Goal: Task Accomplishment & Management: Manage account settings

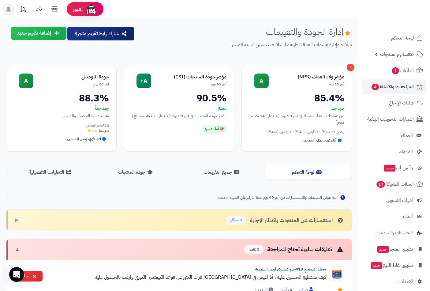
scroll to position [136, 0]
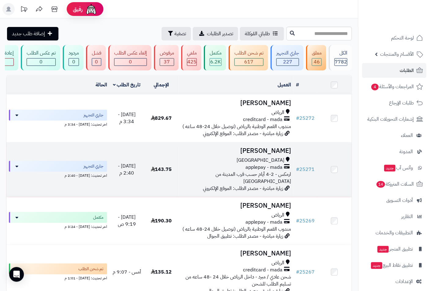
click at [270, 168] on span "applepay - mada" at bounding box center [263, 167] width 37 height 7
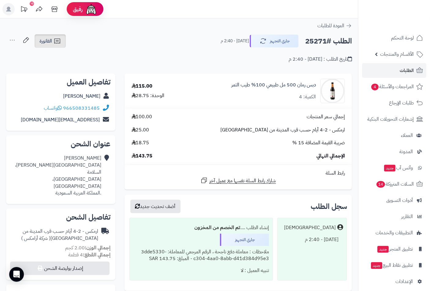
click at [46, 43] on span "الفاتورة" at bounding box center [45, 40] width 13 height 7
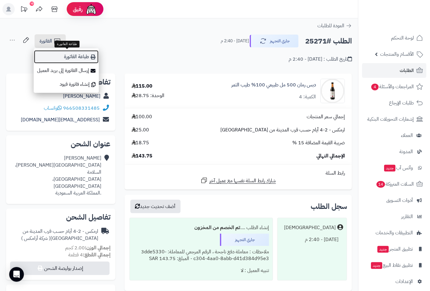
click at [79, 58] on link "طباعة الفاتورة" at bounding box center [66, 57] width 65 height 14
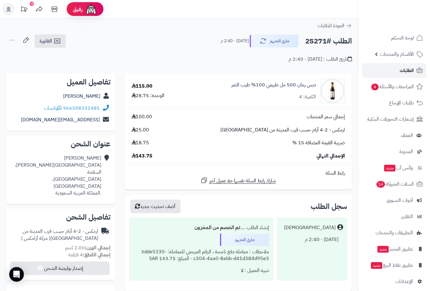
click at [408, 66] on span "الطلبات" at bounding box center [407, 70] width 14 height 9
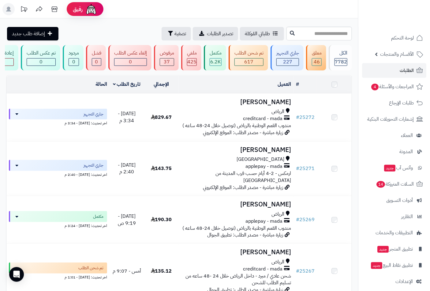
click at [267, 106] on h3 "[PERSON_NAME]" at bounding box center [236, 102] width 110 height 7
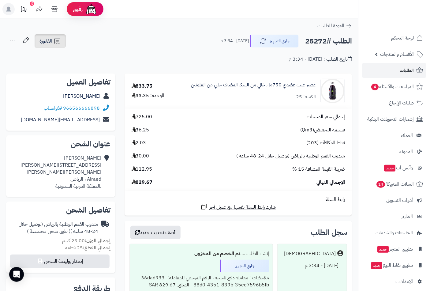
click at [54, 39] on icon at bounding box center [57, 41] width 6 height 5
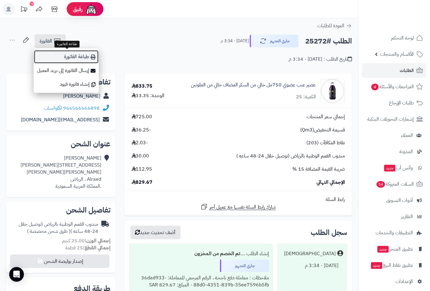
click at [81, 58] on link "طباعة الفاتورة" at bounding box center [66, 57] width 65 height 14
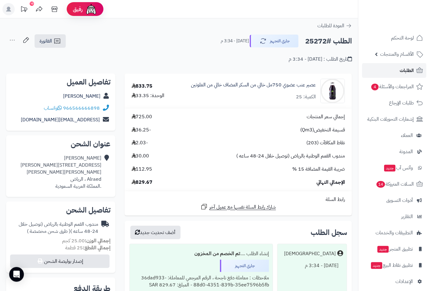
click at [397, 68] on link "الطلبات" at bounding box center [394, 70] width 64 height 15
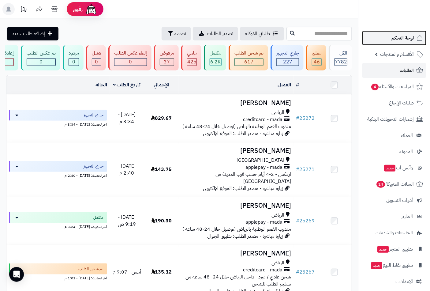
click at [399, 38] on span "لوحة التحكم" at bounding box center [402, 38] width 22 height 9
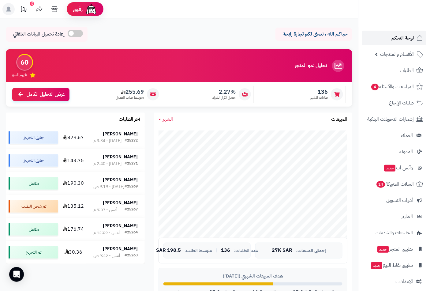
click at [402, 35] on span "لوحة التحكم" at bounding box center [402, 38] width 22 height 9
click at [122, 135] on strong "[PERSON_NAME]" at bounding box center [120, 133] width 35 height 6
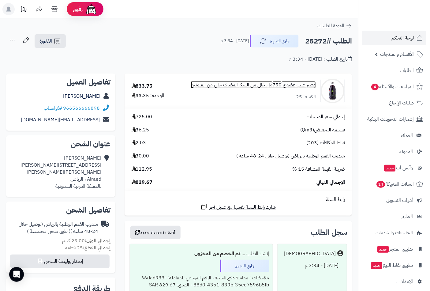
click at [228, 84] on link "عصير عنب عضوي 750مل خالي من السكر المضاف خالي من الغلوتين" at bounding box center [253, 84] width 125 height 7
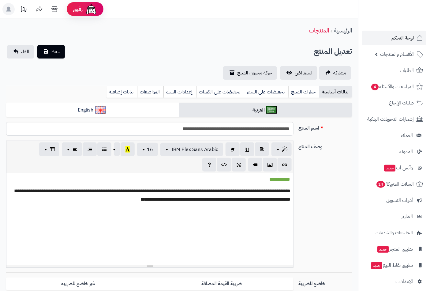
scroll to position [192, 0]
click at [118, 91] on link "بيانات إضافية" at bounding box center [121, 92] width 31 height 12
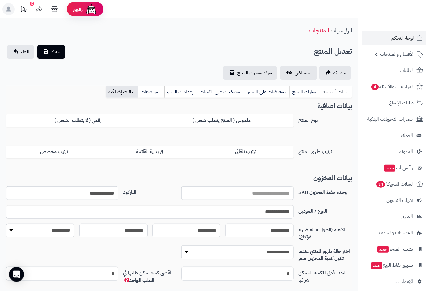
click at [336, 91] on link "بيانات أساسية" at bounding box center [336, 92] width 32 height 12
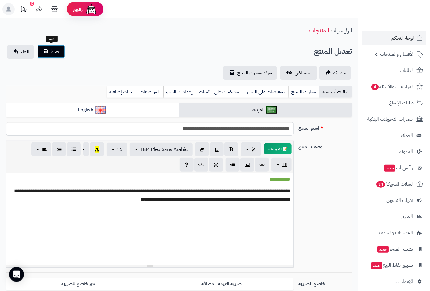
click at [53, 48] on span "حفظ" at bounding box center [55, 51] width 9 height 7
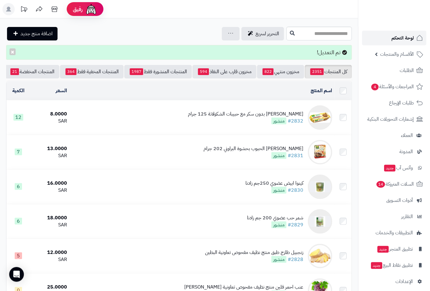
click at [396, 40] on span "لوحة التحكم" at bounding box center [402, 38] width 22 height 9
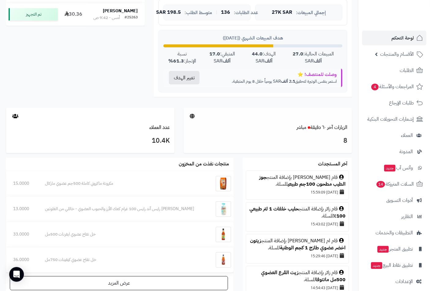
scroll to position [204, 0]
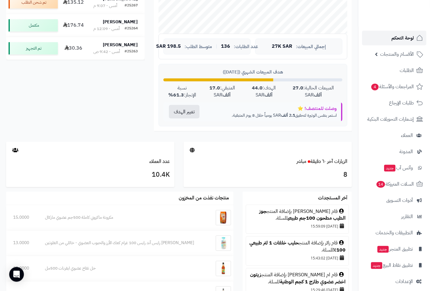
click at [392, 38] on span "لوحة التحكم" at bounding box center [402, 38] width 22 height 9
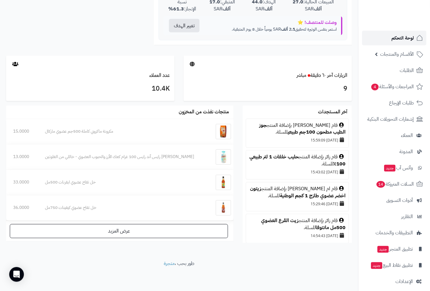
click at [400, 32] on link "لوحة التحكم" at bounding box center [394, 38] width 64 height 15
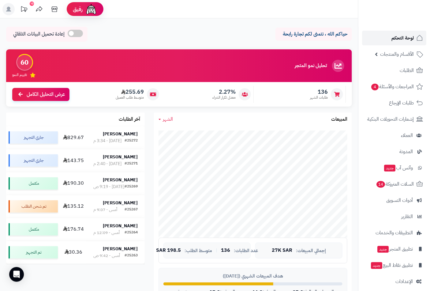
click at [392, 38] on span "لوحة التحكم" at bounding box center [402, 38] width 22 height 9
click at [400, 38] on span "لوحة التحكم" at bounding box center [402, 38] width 22 height 9
